Goal: Task Accomplishment & Management: Manage account settings

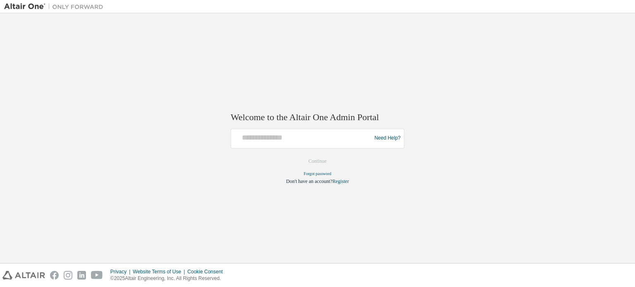
click at [283, 130] on div "Need Help?" at bounding box center [318, 139] width 174 height 20
click at [280, 134] on input "text" at bounding box center [302, 137] width 136 height 12
type input "**********"
click at [321, 161] on button "Continue" at bounding box center [318, 161] width 36 height 12
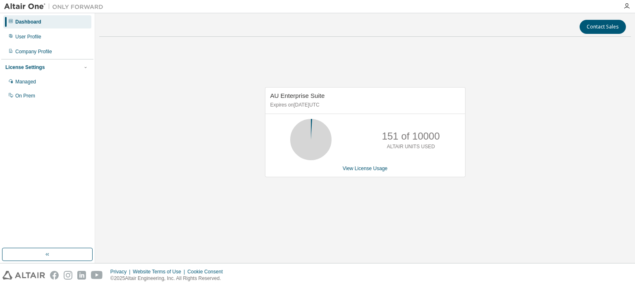
click at [47, 25] on div "Dashboard" at bounding box center [47, 21] width 88 height 13
click at [38, 68] on div "License Settings" at bounding box center [24, 67] width 39 height 7
click at [627, 4] on icon "button" at bounding box center [627, 6] width 7 height 7
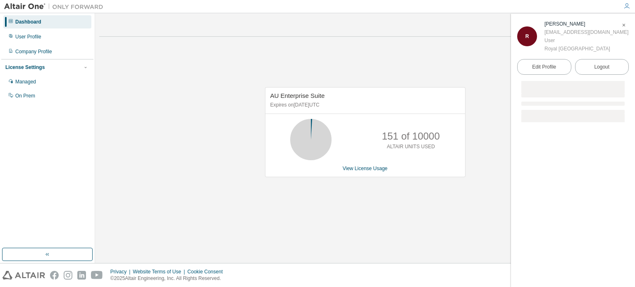
click at [624, 24] on icon "button" at bounding box center [624, 25] width 5 height 5
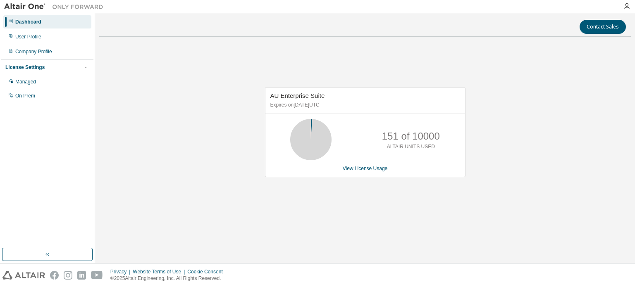
click at [21, 23] on div "Dashboard" at bounding box center [28, 22] width 26 height 7
click at [24, 33] on div "User Profile" at bounding box center [28, 36] width 26 height 7
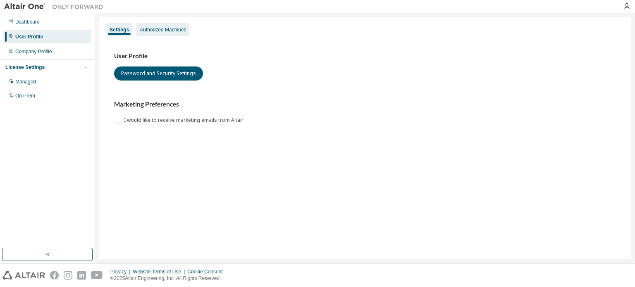
click at [168, 29] on div "Authorized Machines" at bounding box center [163, 29] width 46 height 7
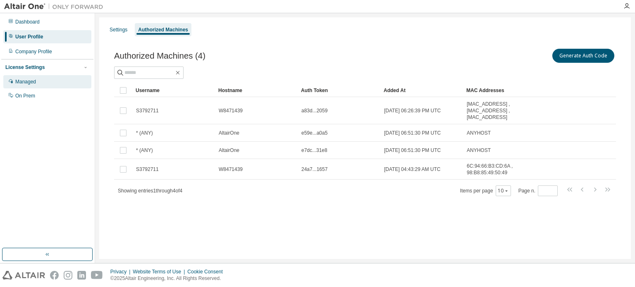
click at [40, 81] on div "Managed" at bounding box center [47, 81] width 88 height 13
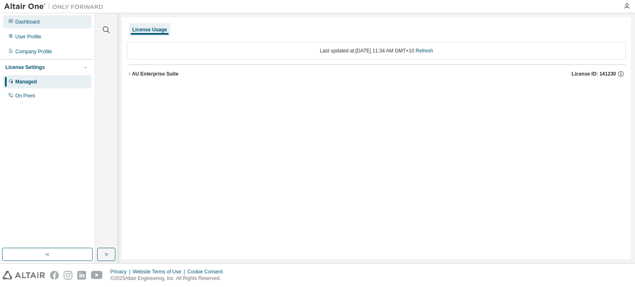
click at [26, 24] on div "Dashboard" at bounding box center [27, 22] width 24 height 7
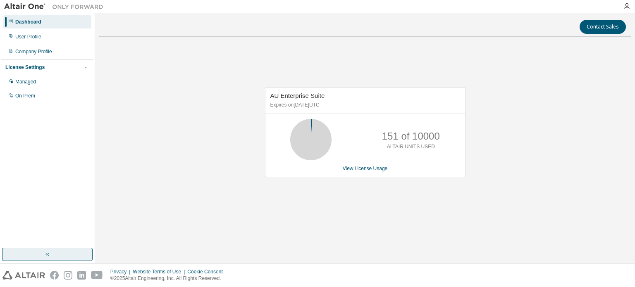
click at [51, 251] on button "button" at bounding box center [47, 254] width 91 height 13
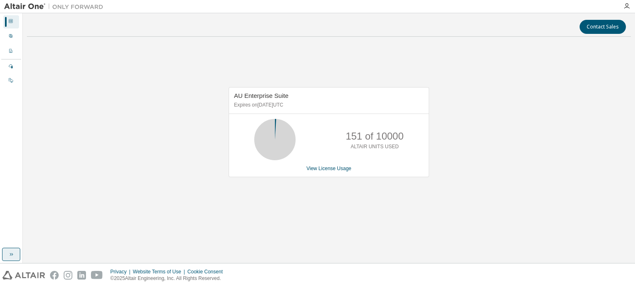
click at [13, 256] on icon "button" at bounding box center [11, 254] width 7 height 7
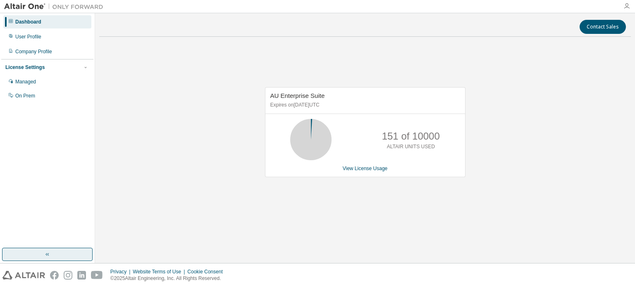
click at [625, 8] on icon "button" at bounding box center [627, 6] width 7 height 7
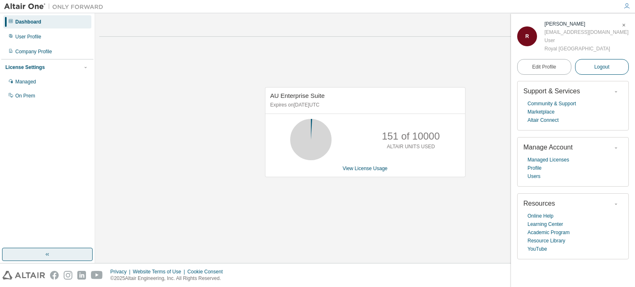
click at [595, 71] on span "Logout" at bounding box center [601, 67] width 15 height 8
